Goal: Task Accomplishment & Management: Use online tool/utility

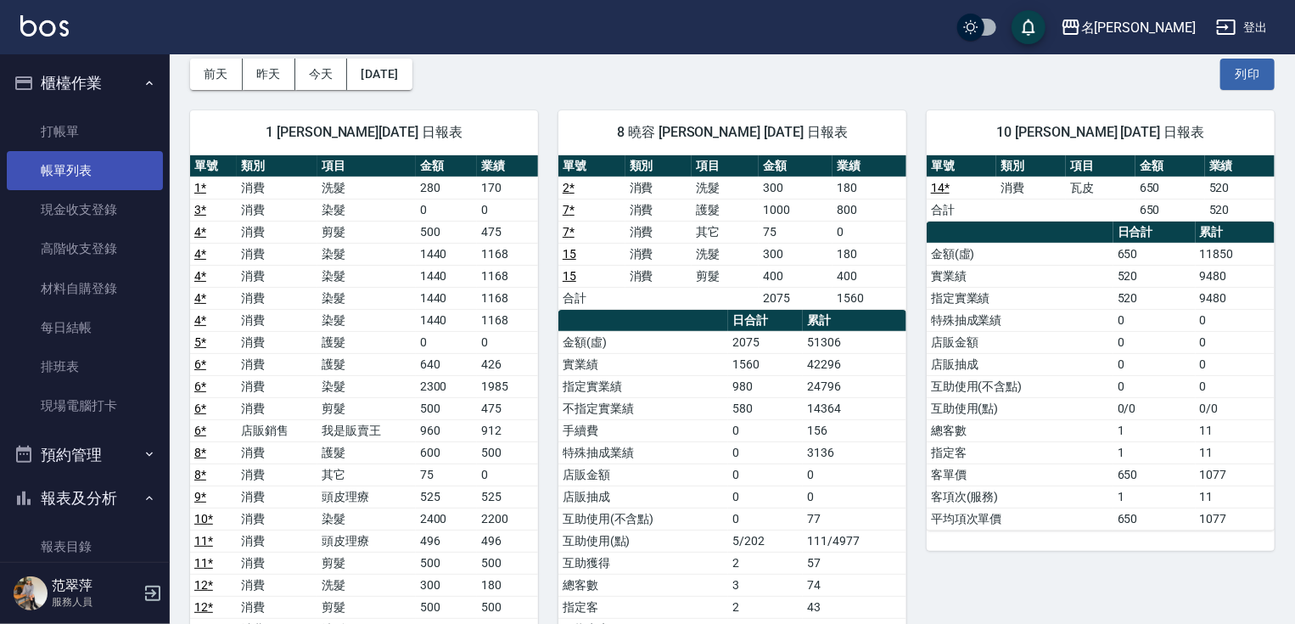
click at [95, 166] on link "帳單列表" at bounding box center [85, 170] width 156 height 39
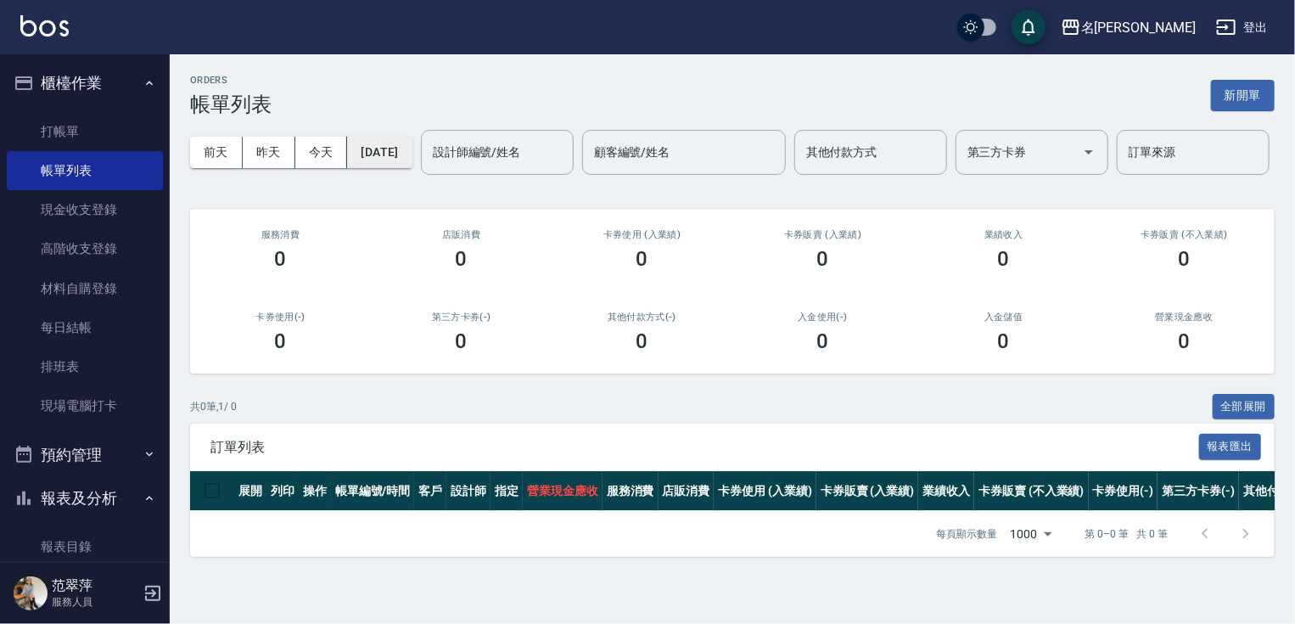
click at [412, 143] on button "[DATE]" at bounding box center [379, 152] width 64 height 31
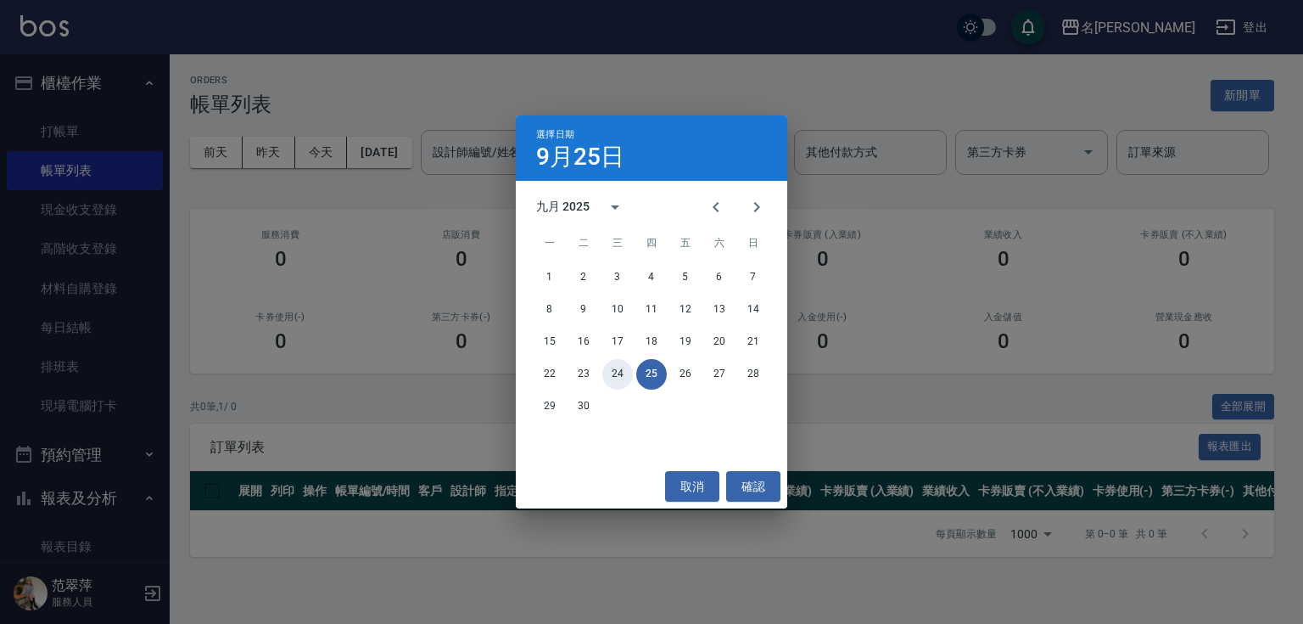
click at [618, 380] on button "24" at bounding box center [617, 374] width 31 height 31
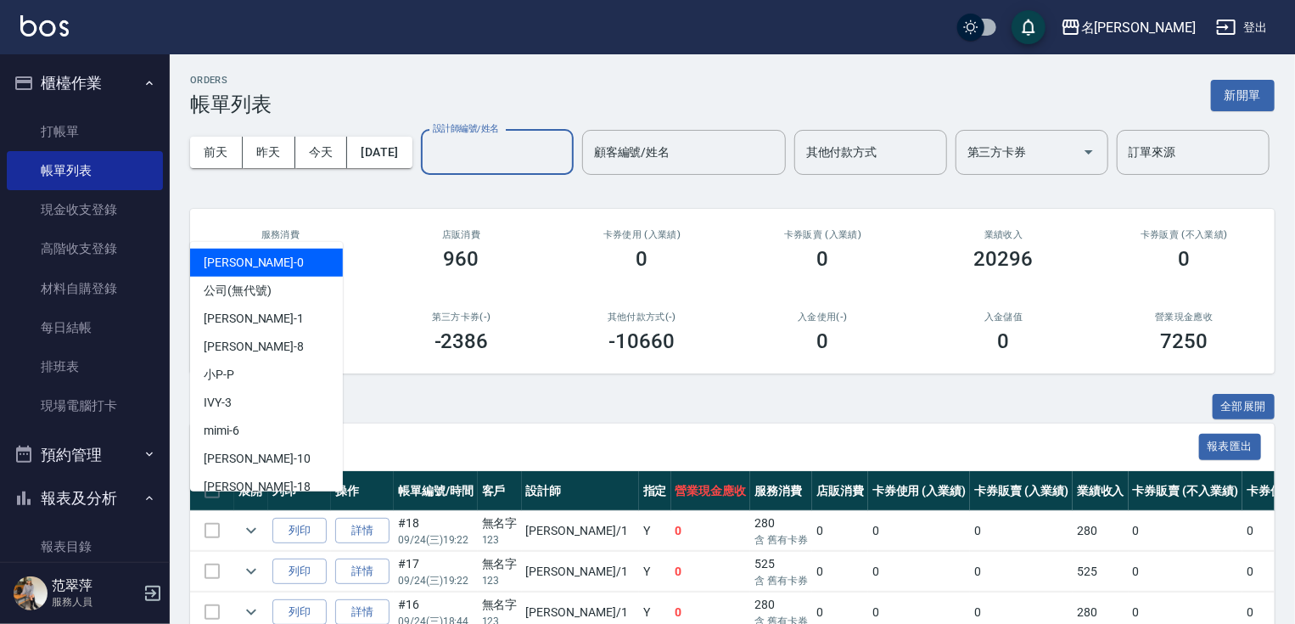
drag, startPoint x: 268, startPoint y: 229, endPoint x: 266, endPoint y: 249, distance: 20.4
click at [428, 167] on input "設計師編號/姓名" at bounding box center [496, 152] width 137 height 30
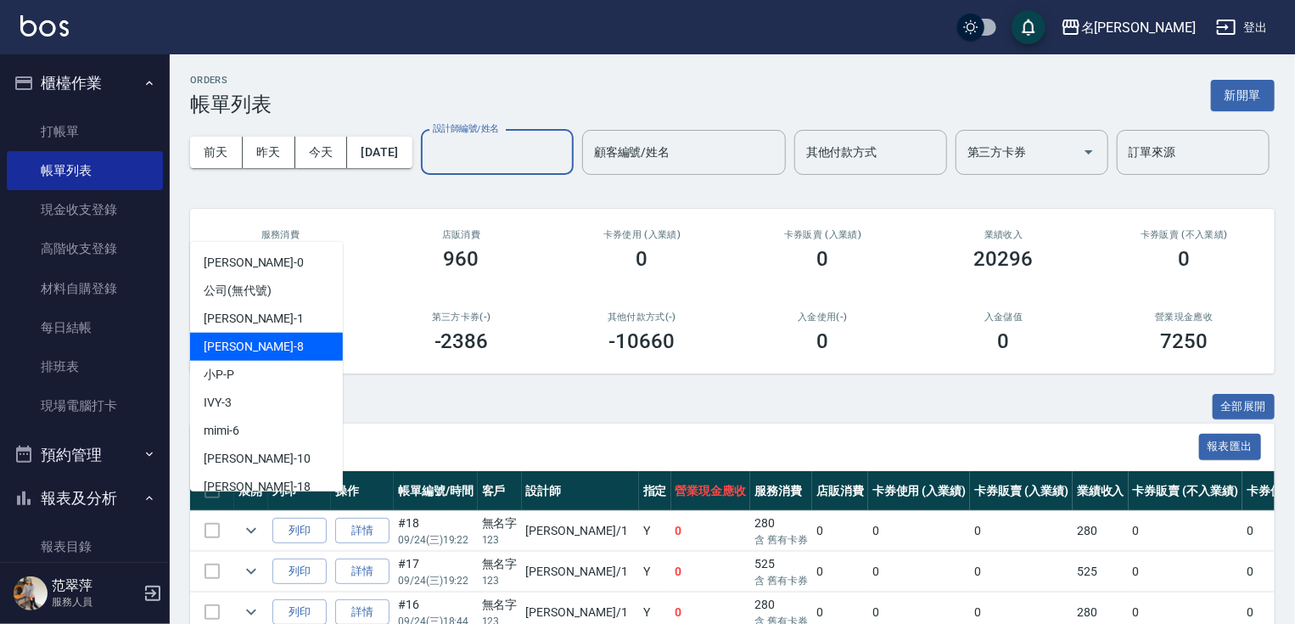
click at [244, 344] on div "曉容 -8" at bounding box center [266, 347] width 153 height 28
type input "曉容-8"
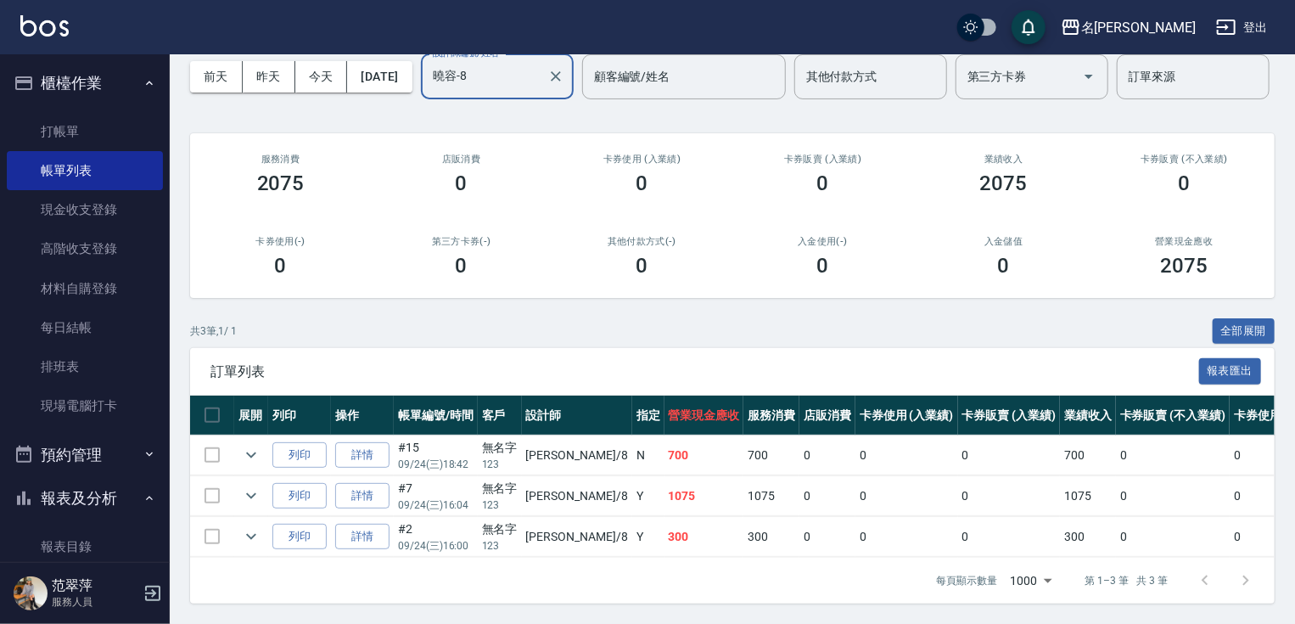
scroll to position [137, 0]
click at [362, 486] on link "詳情" at bounding box center [362, 496] width 54 height 26
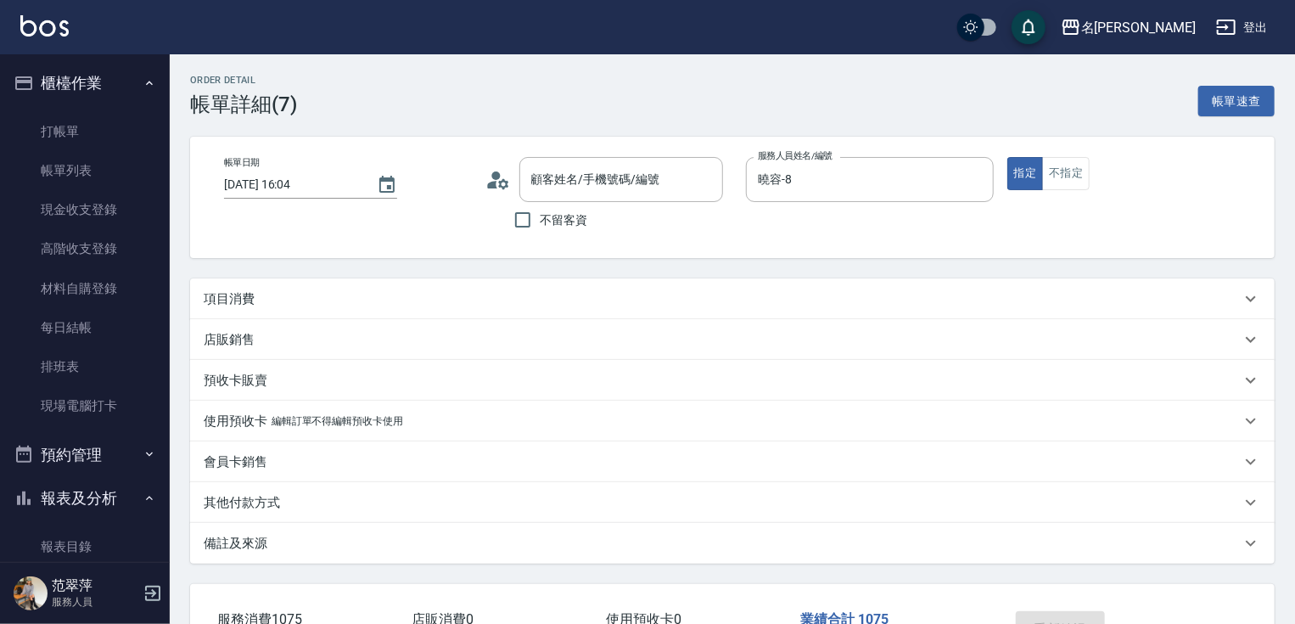
type input "[DATE] 16:04"
type input "曉容-8"
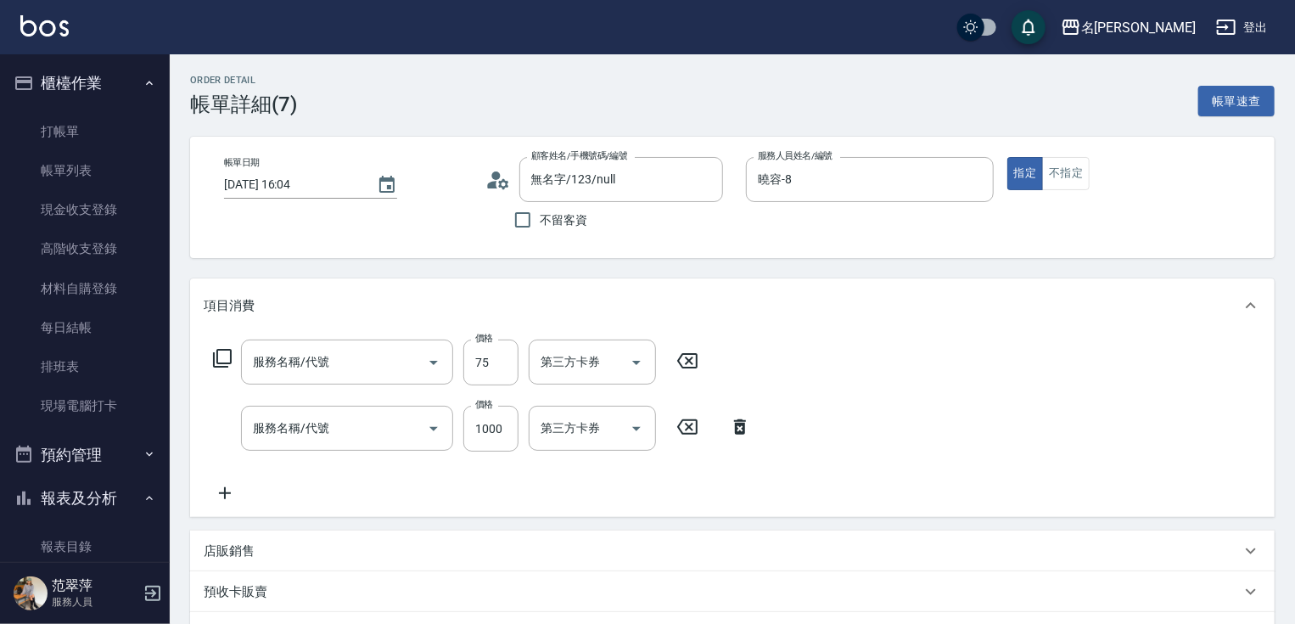
type input "無名字/123/null"
type input "精油75(808)"
type input "醫學頭皮(630)"
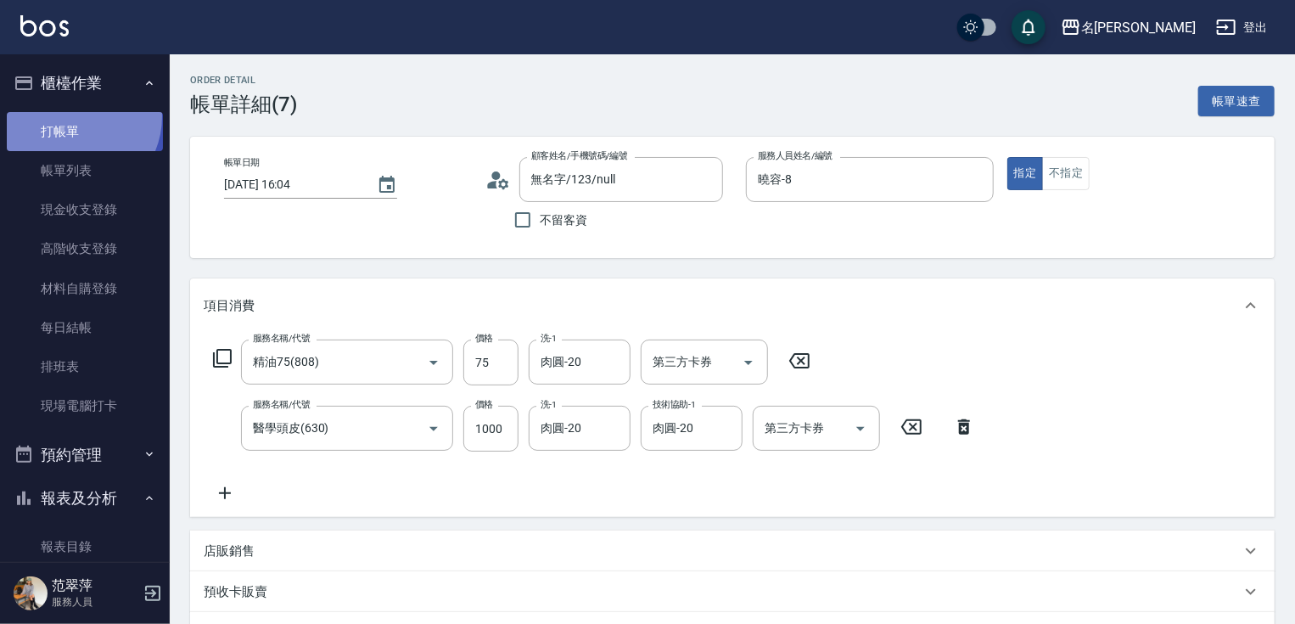
click at [74, 116] on link "打帳單" at bounding box center [85, 131] width 156 height 39
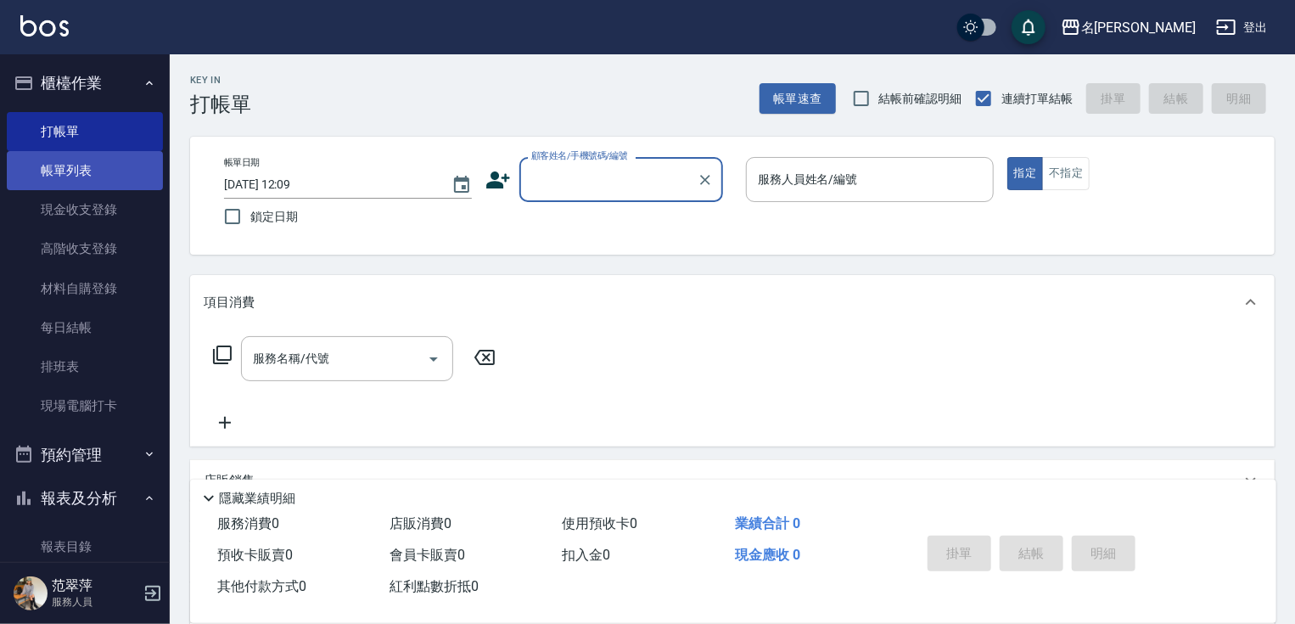
click at [81, 176] on link "帳單列表" at bounding box center [85, 170] width 156 height 39
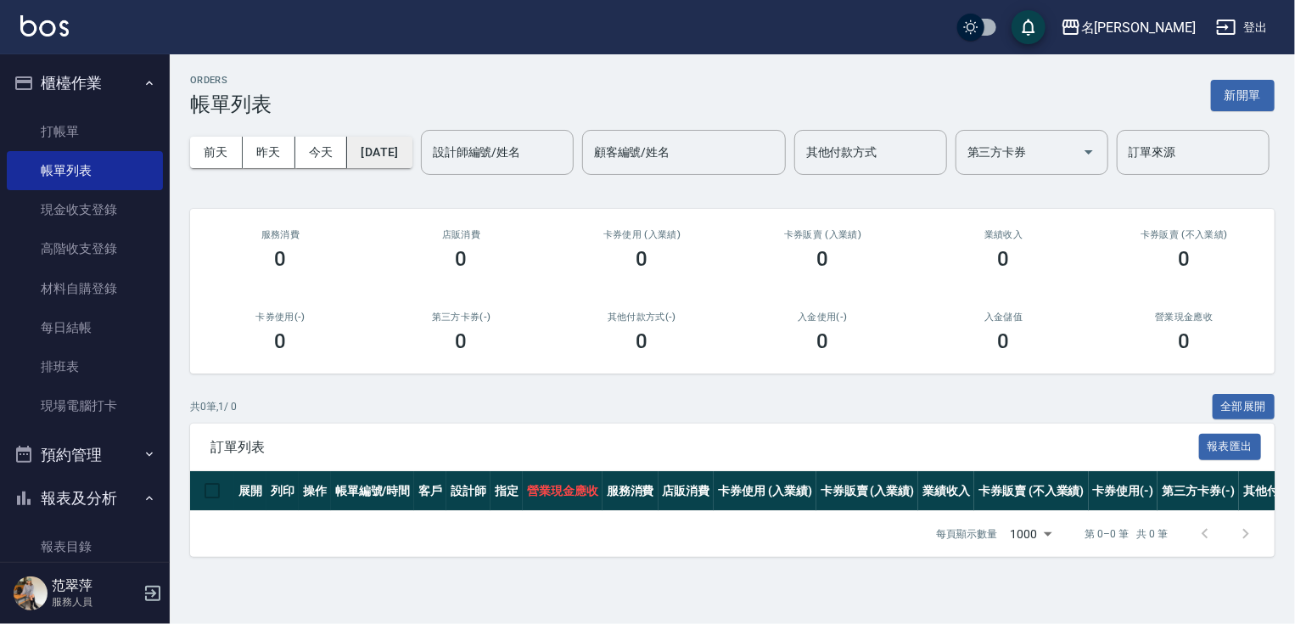
click at [412, 149] on button "[DATE]" at bounding box center [379, 152] width 64 height 31
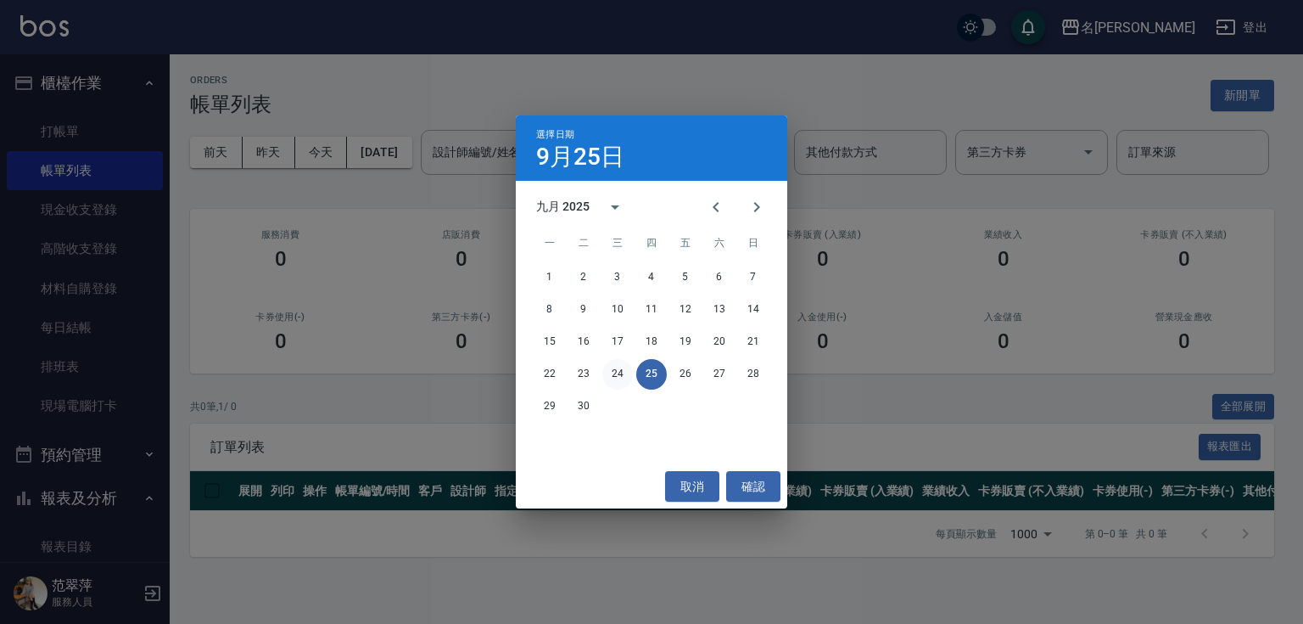
click at [613, 375] on button "24" at bounding box center [617, 374] width 31 height 31
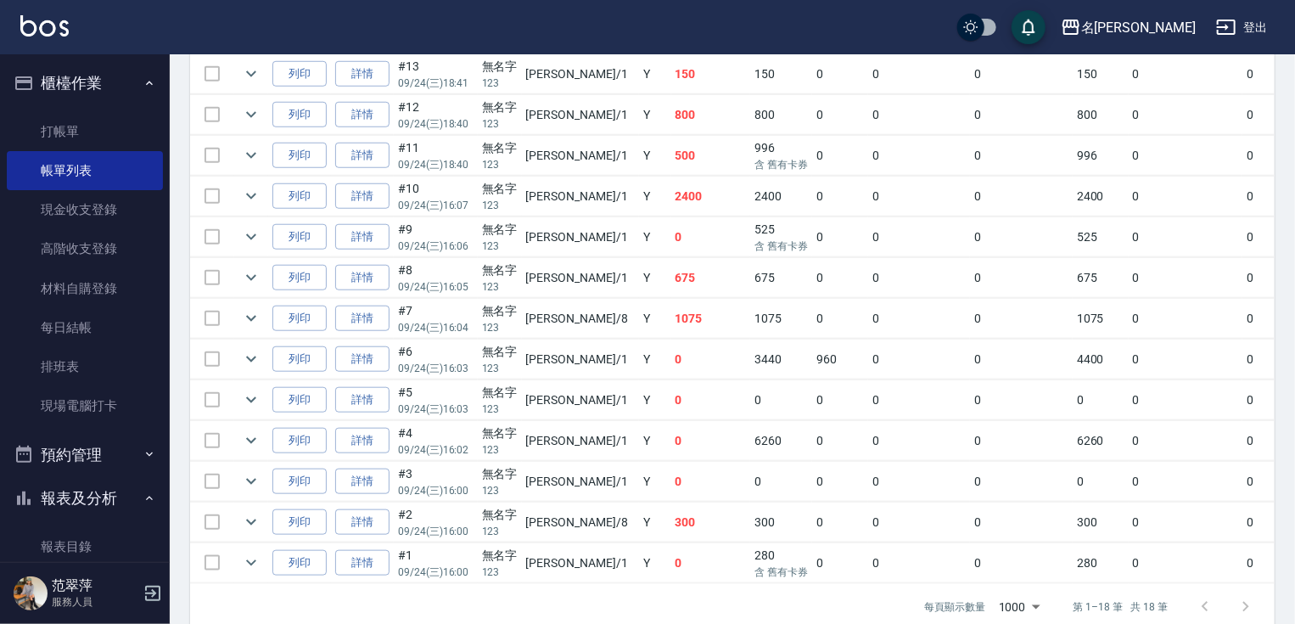
scroll to position [662, 0]
click at [363, 289] on link "詳情" at bounding box center [362, 276] width 54 height 26
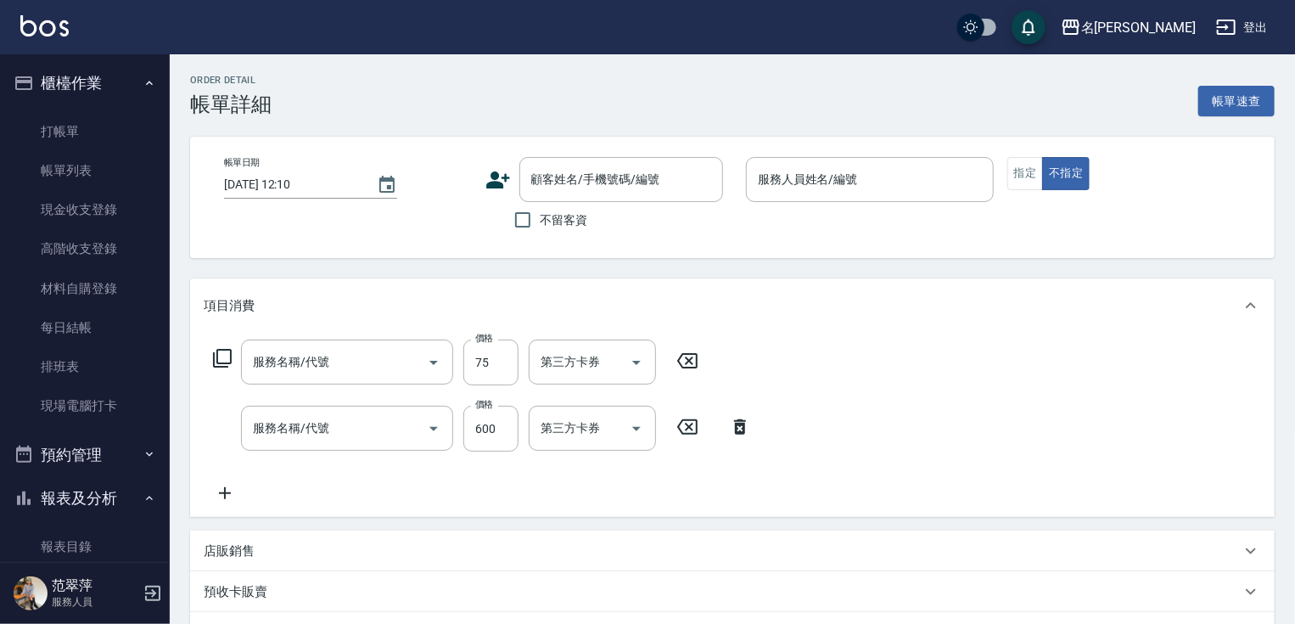
type input "[DATE] 16:05"
type input "Joanne-1"
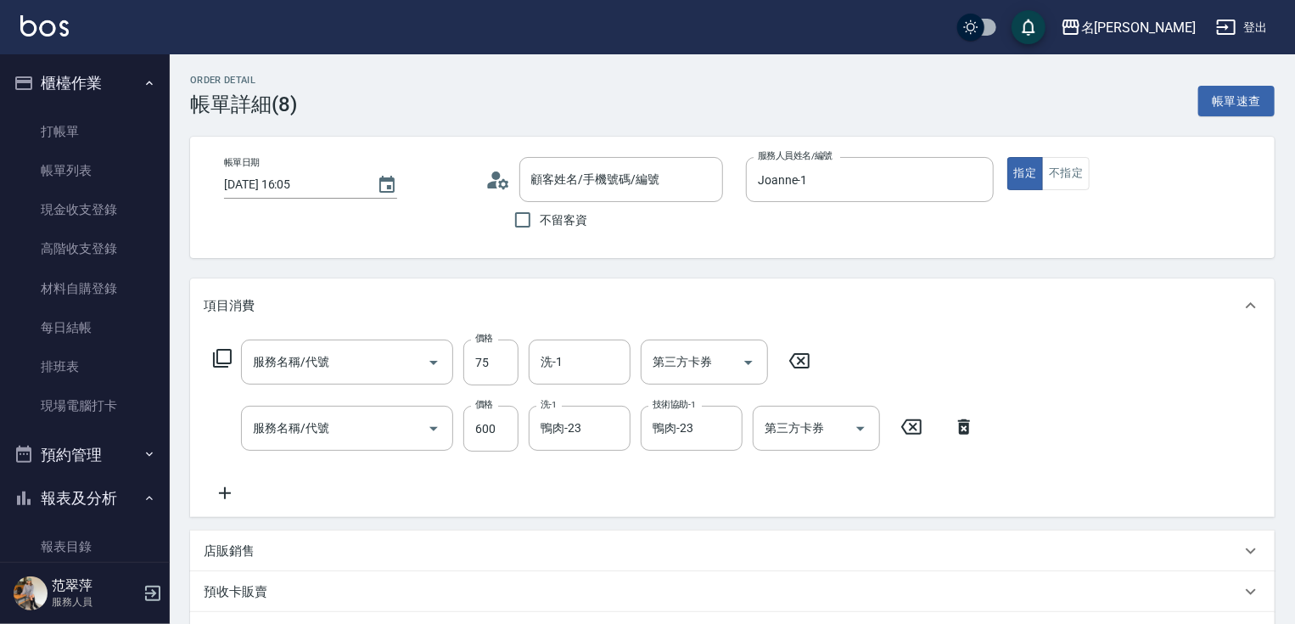
type input "無名字/123/null"
type input "精油75(808)"
type input "鴻果頭皮SPA(410)"
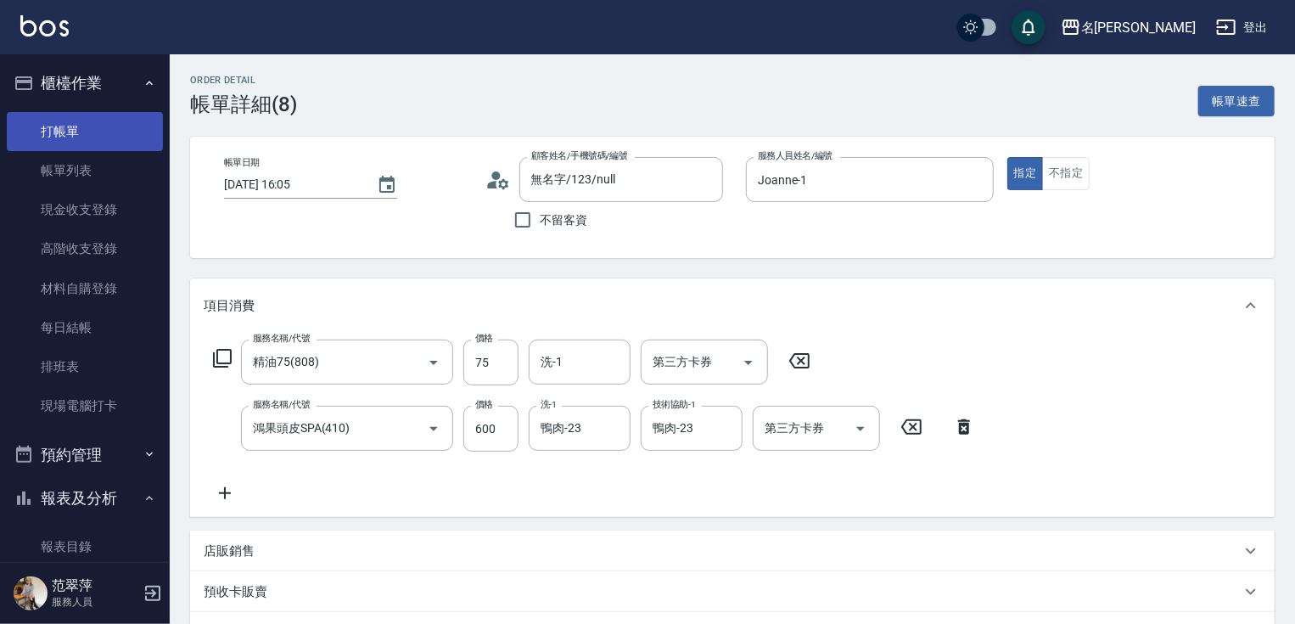
click at [64, 122] on link "打帳單" at bounding box center [85, 131] width 156 height 39
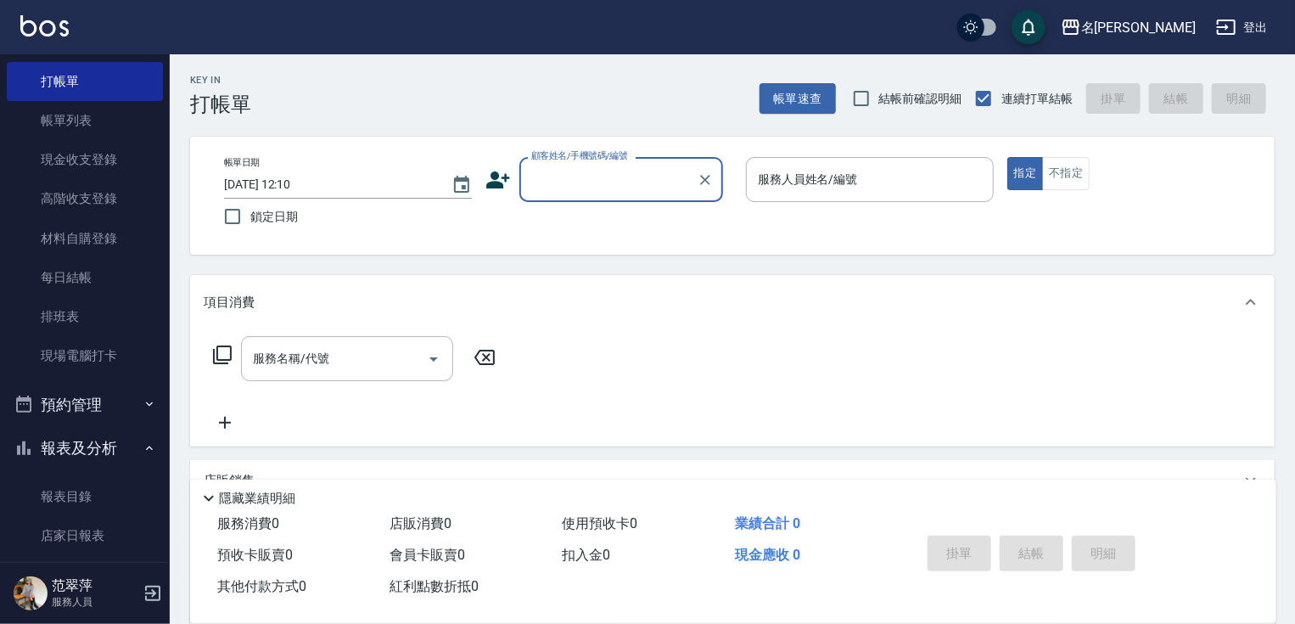
scroll to position [101, 0]
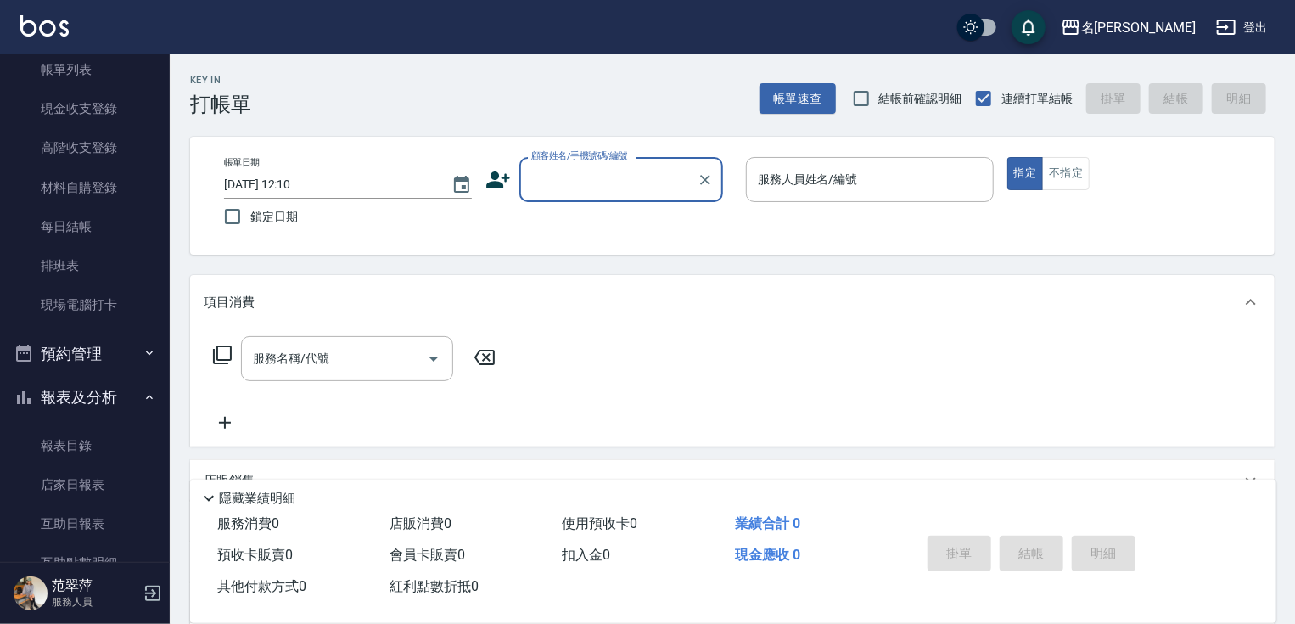
click at [127, 401] on button "報表及分析" at bounding box center [85, 397] width 156 height 44
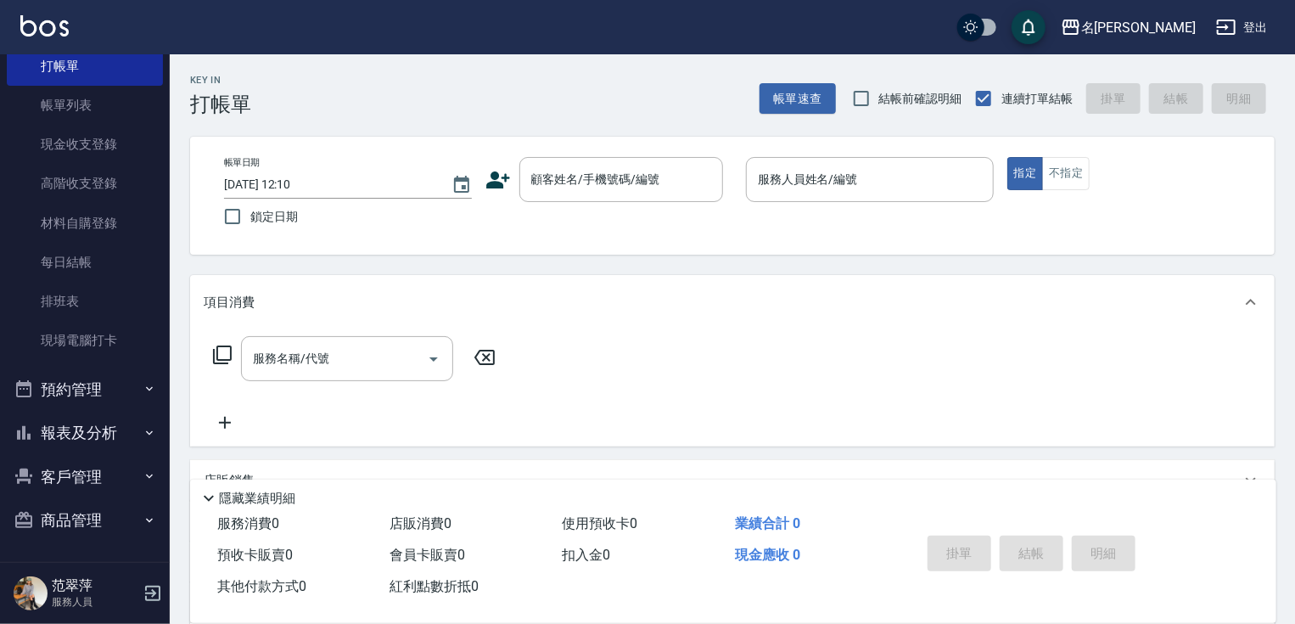
scroll to position [64, 0]
click at [103, 427] on button "報表及分析" at bounding box center [85, 434] width 156 height 44
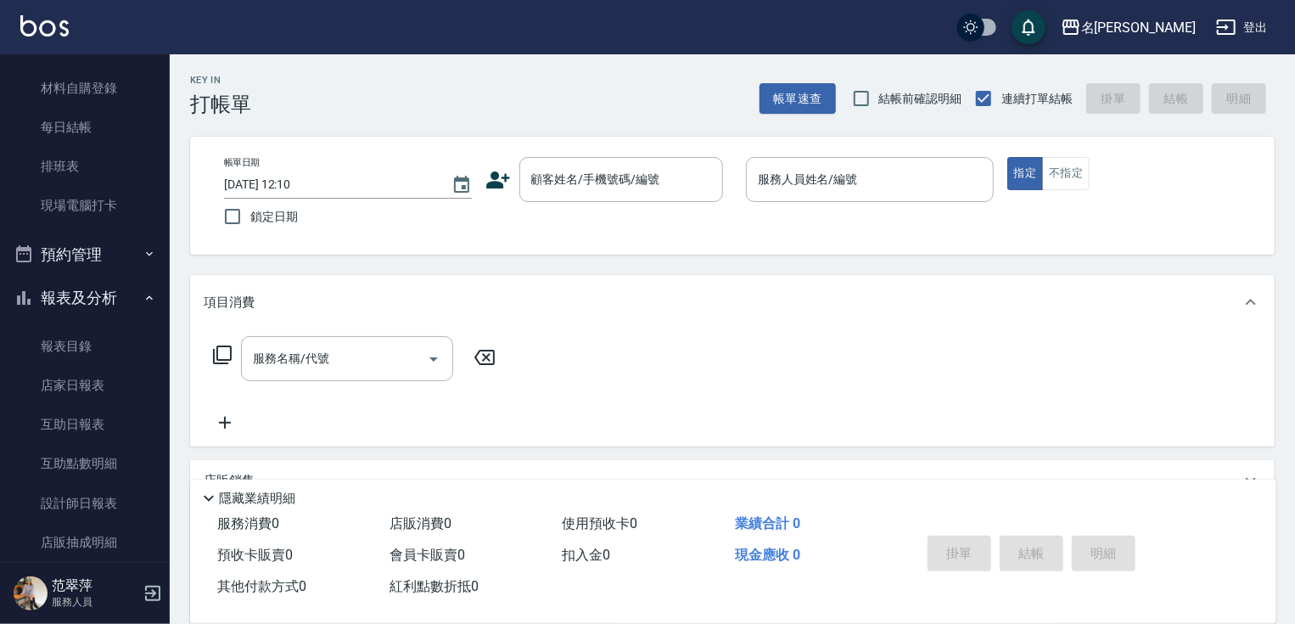
scroll to position [244, 0]
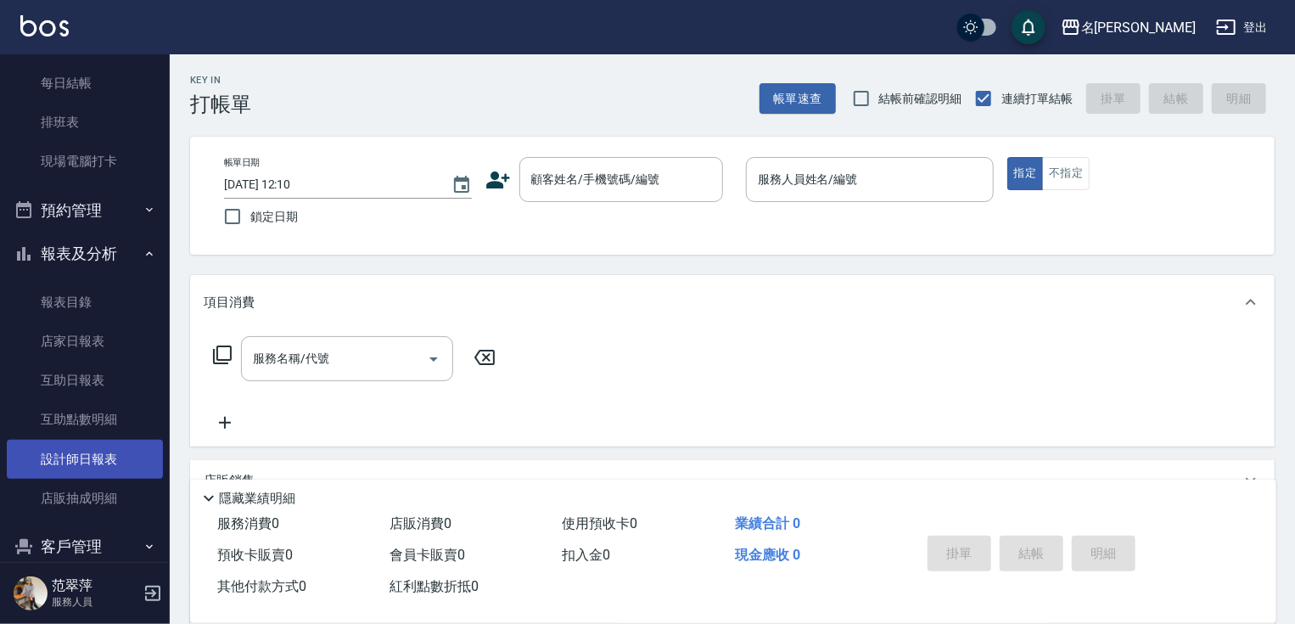
click at [110, 465] on link "設計師日報表" at bounding box center [85, 459] width 156 height 39
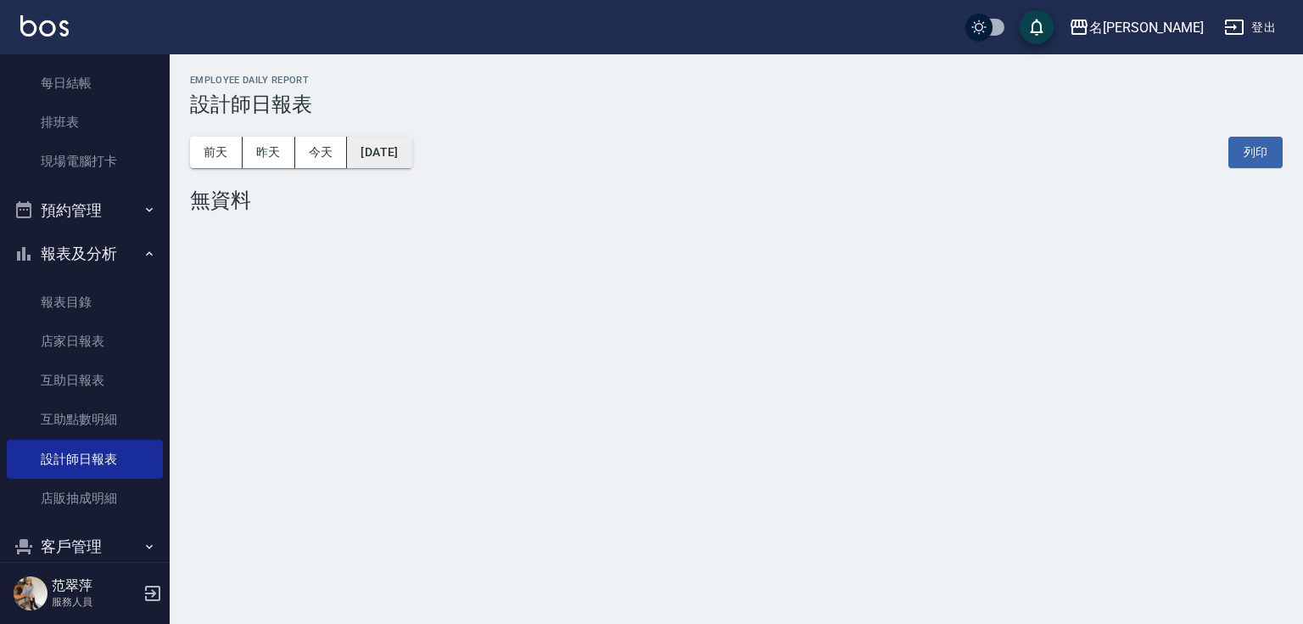
click at [412, 160] on button "[DATE]" at bounding box center [379, 152] width 64 height 31
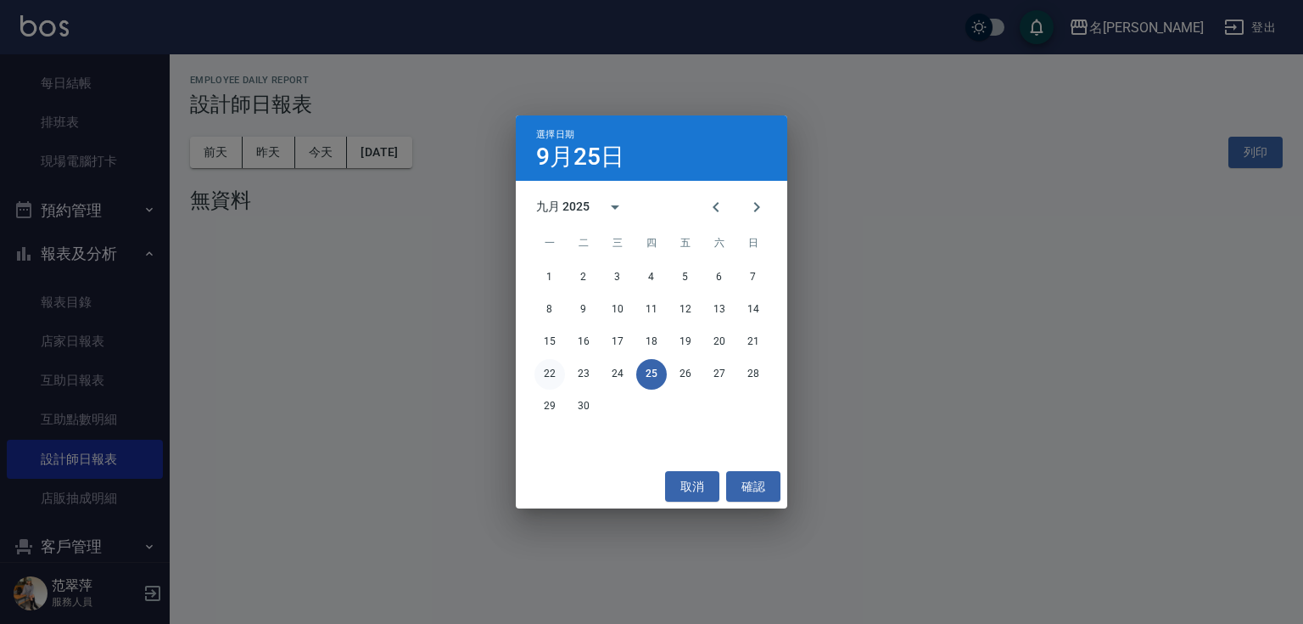
click at [552, 372] on button "22" at bounding box center [550, 374] width 31 height 31
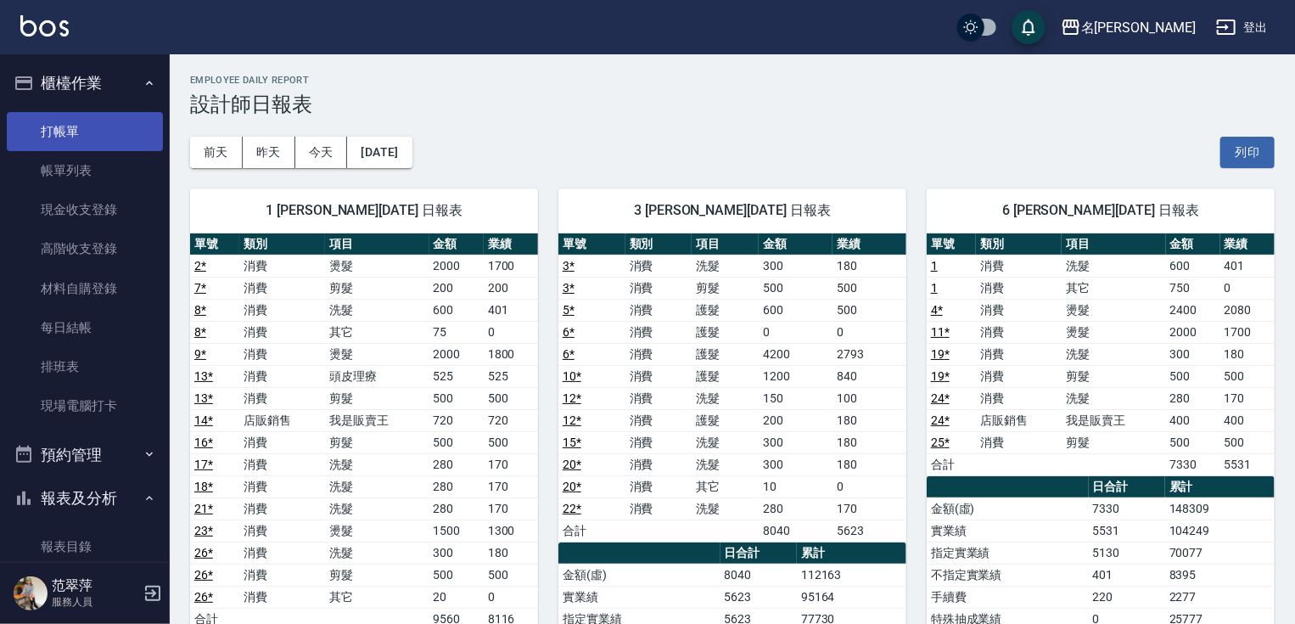
click at [102, 122] on link "打帳單" at bounding box center [85, 131] width 156 height 39
